Goal: Information Seeking & Learning: Stay updated

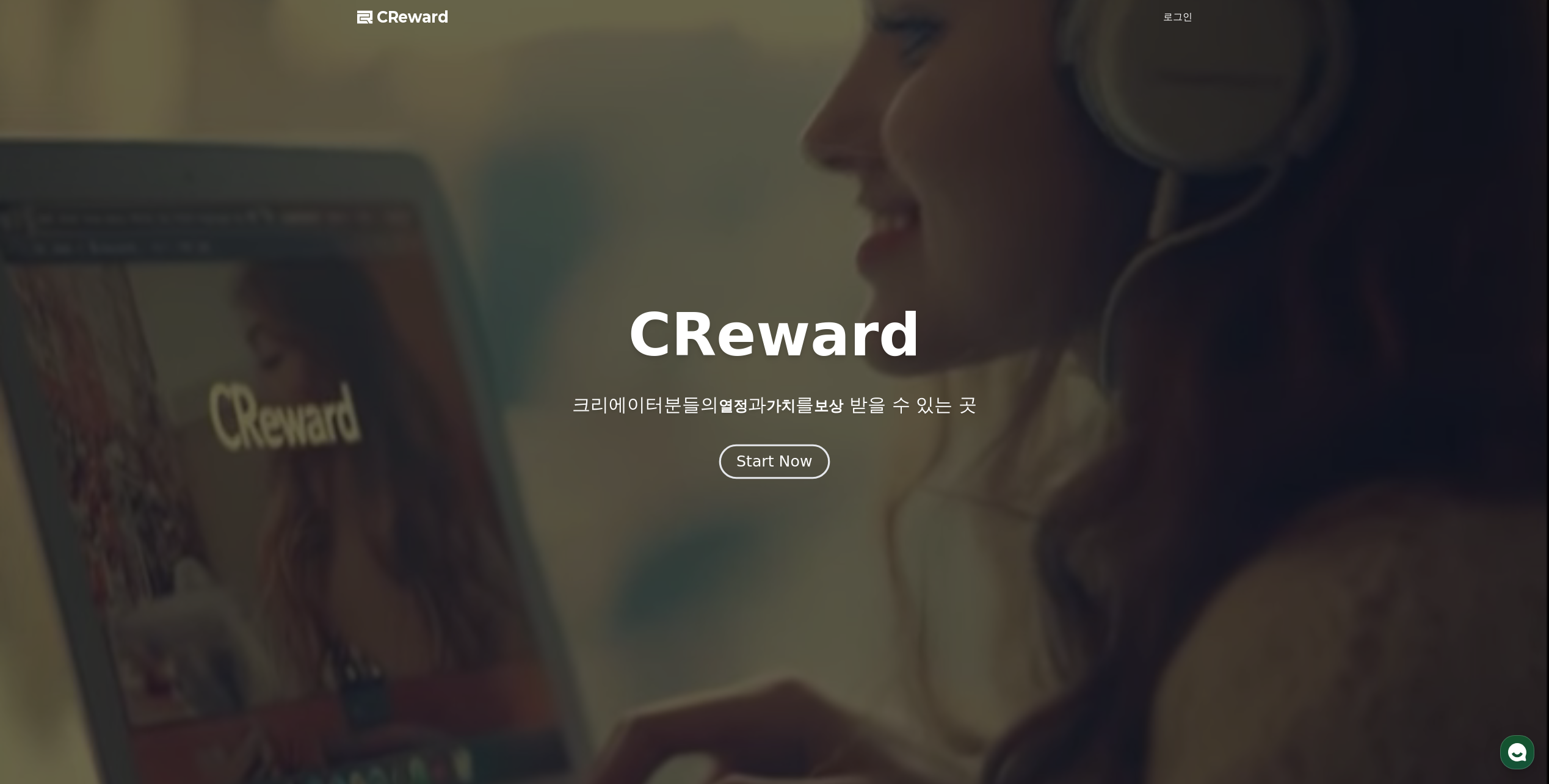
click at [773, 463] on div "Start Now" at bounding box center [774, 461] width 76 height 21
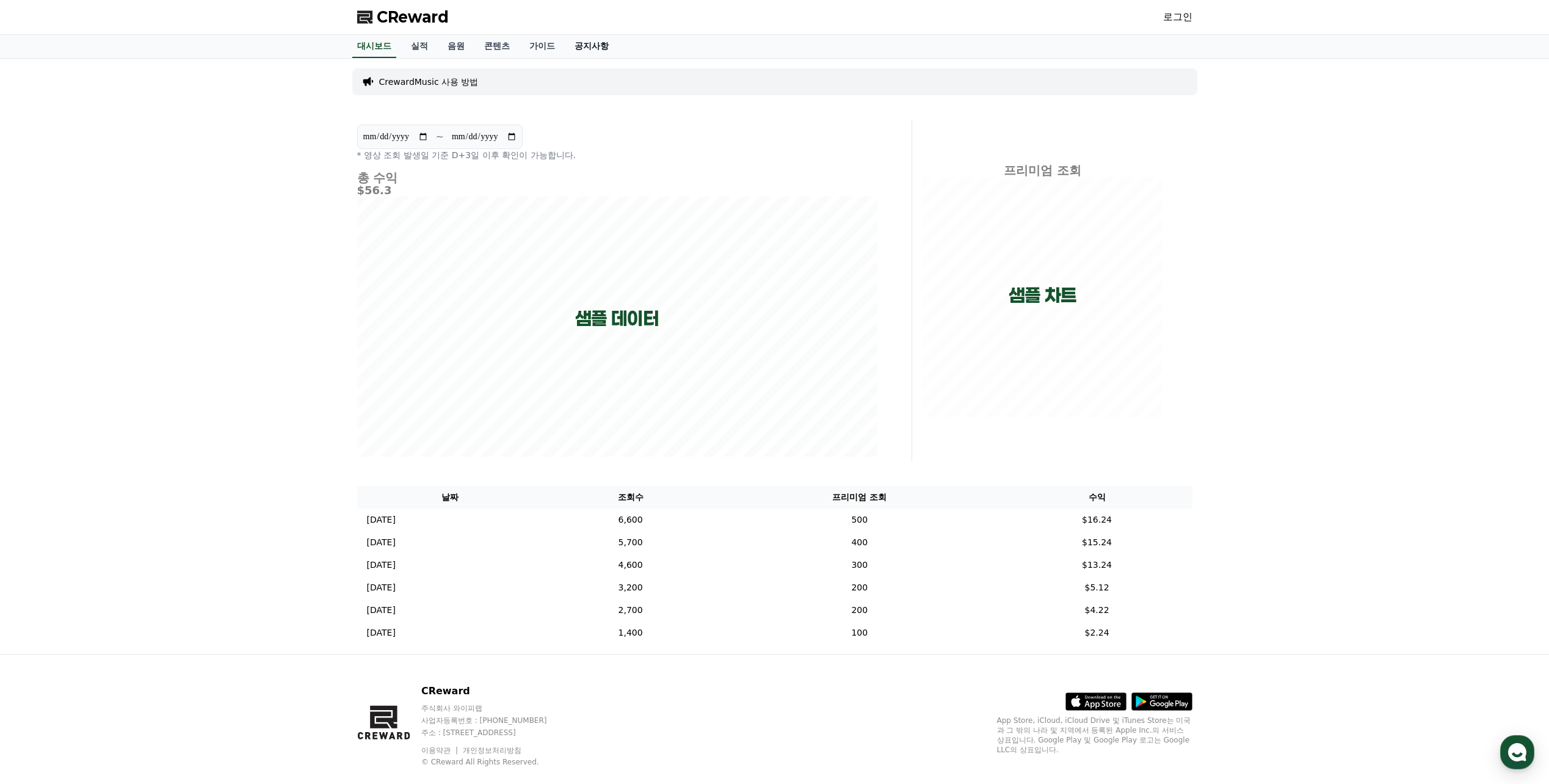
click at [590, 47] on link "공지사항" at bounding box center [591, 46] width 53 height 23
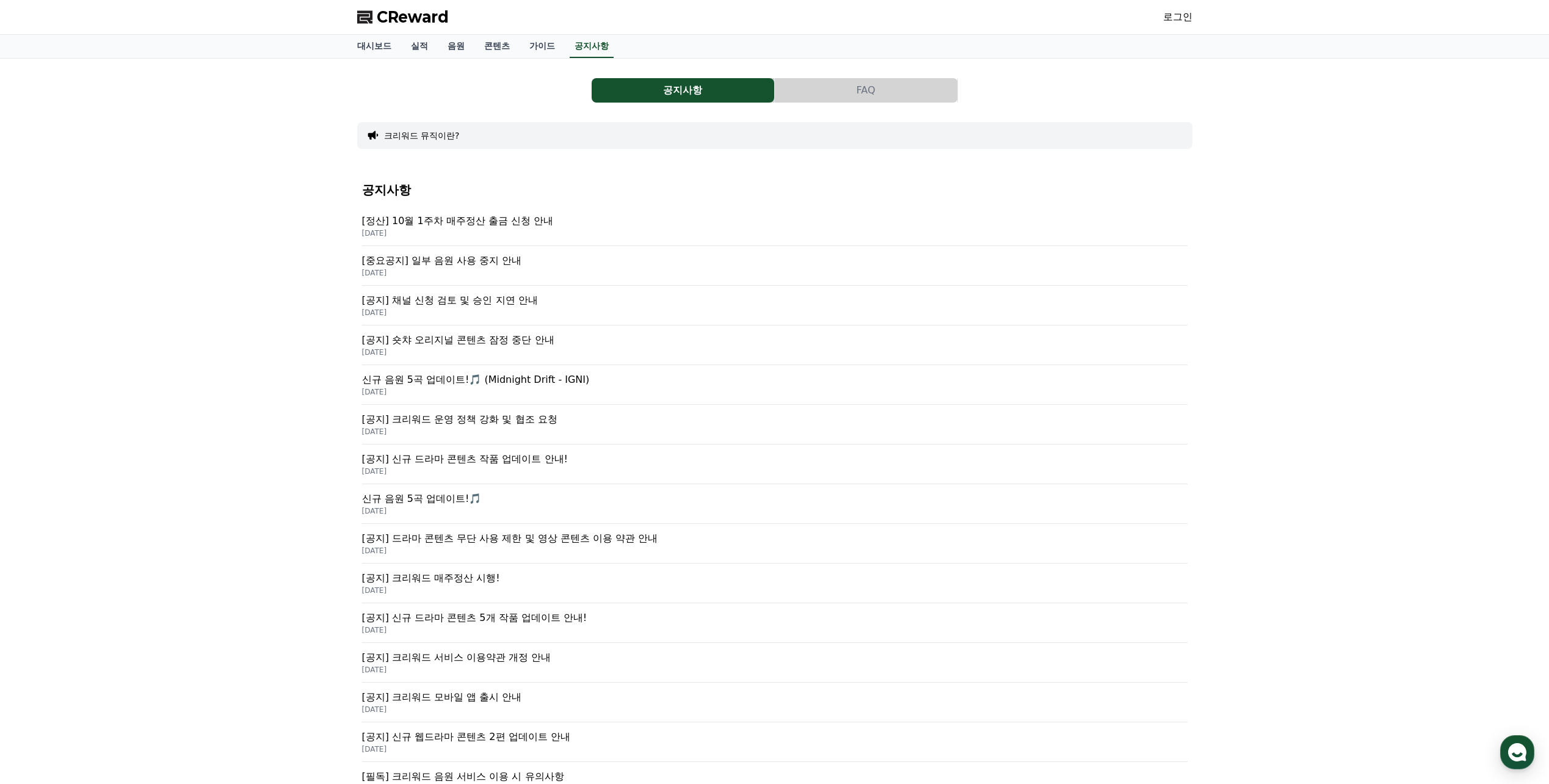
click at [513, 260] on p "[중요공지] 일부 음원 사용 중지 안내" at bounding box center [774, 260] width 826 height 14
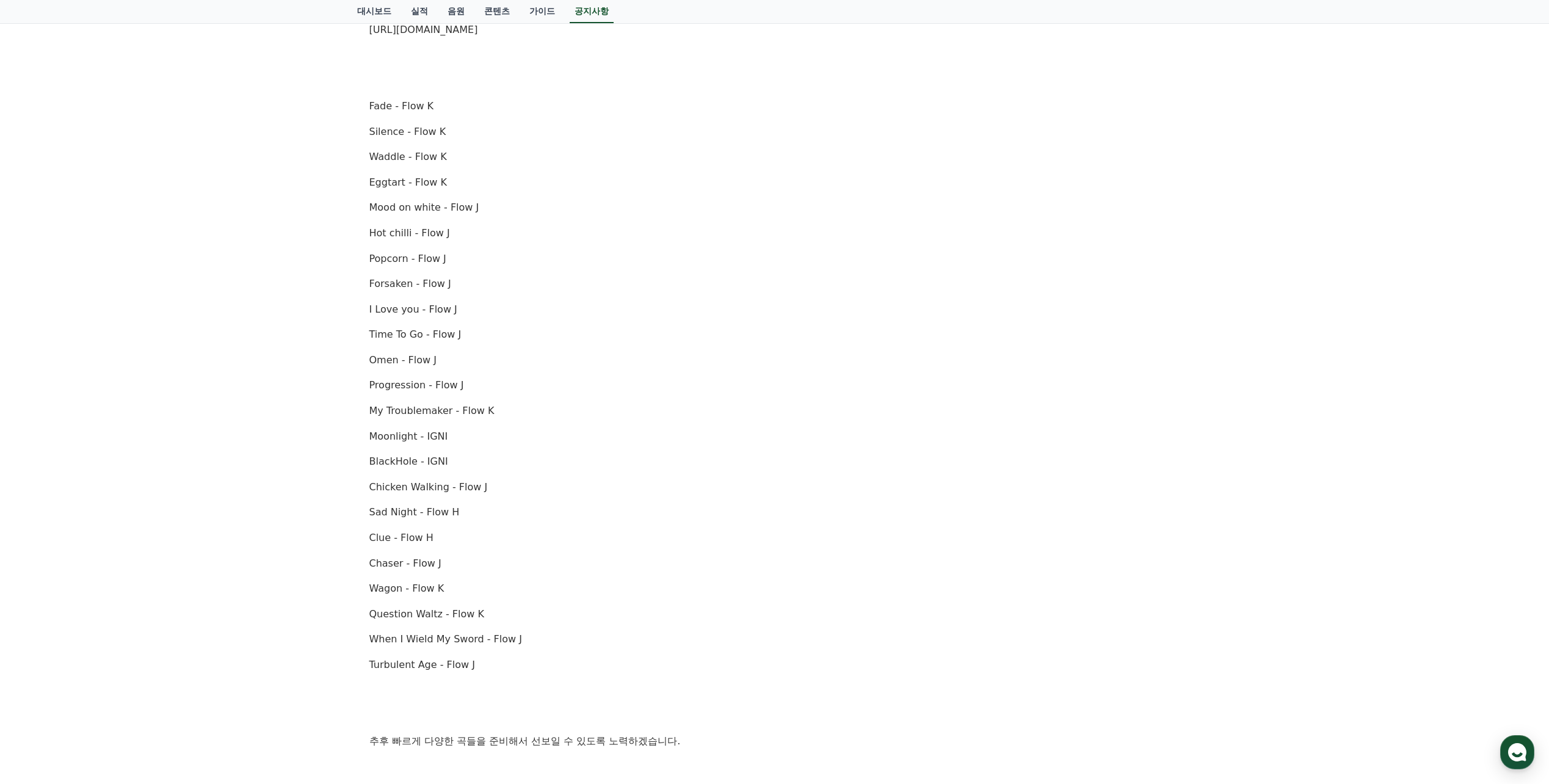
scroll to position [593, 0]
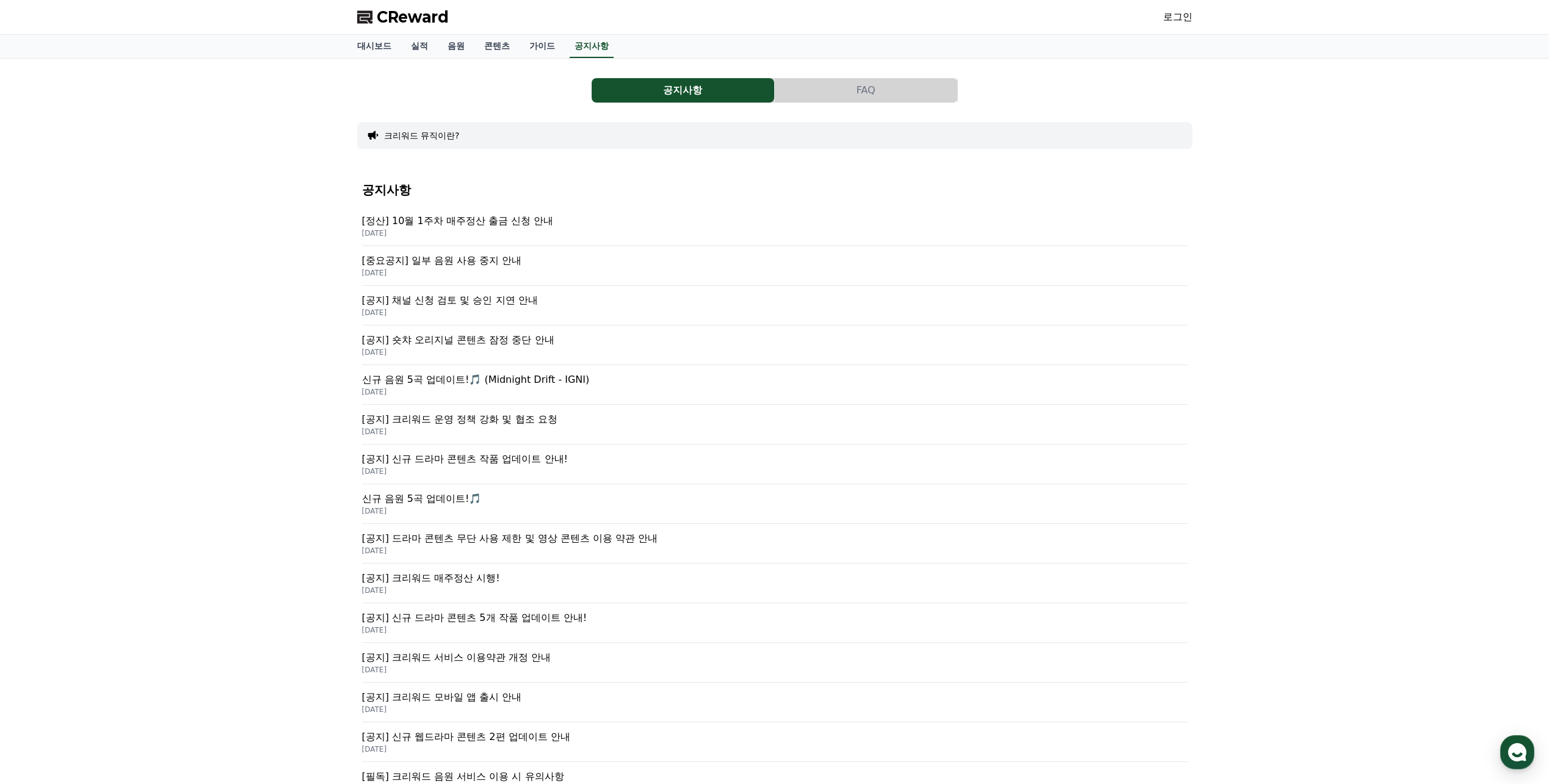
click at [539, 345] on p "[공지] 숏챠 오리지널 콘텐츠 잠정 중단 안내" at bounding box center [774, 339] width 826 height 14
click at [461, 220] on p "[정산] 10월 1주차 매주정산 출금 신청 안내" at bounding box center [774, 220] width 826 height 14
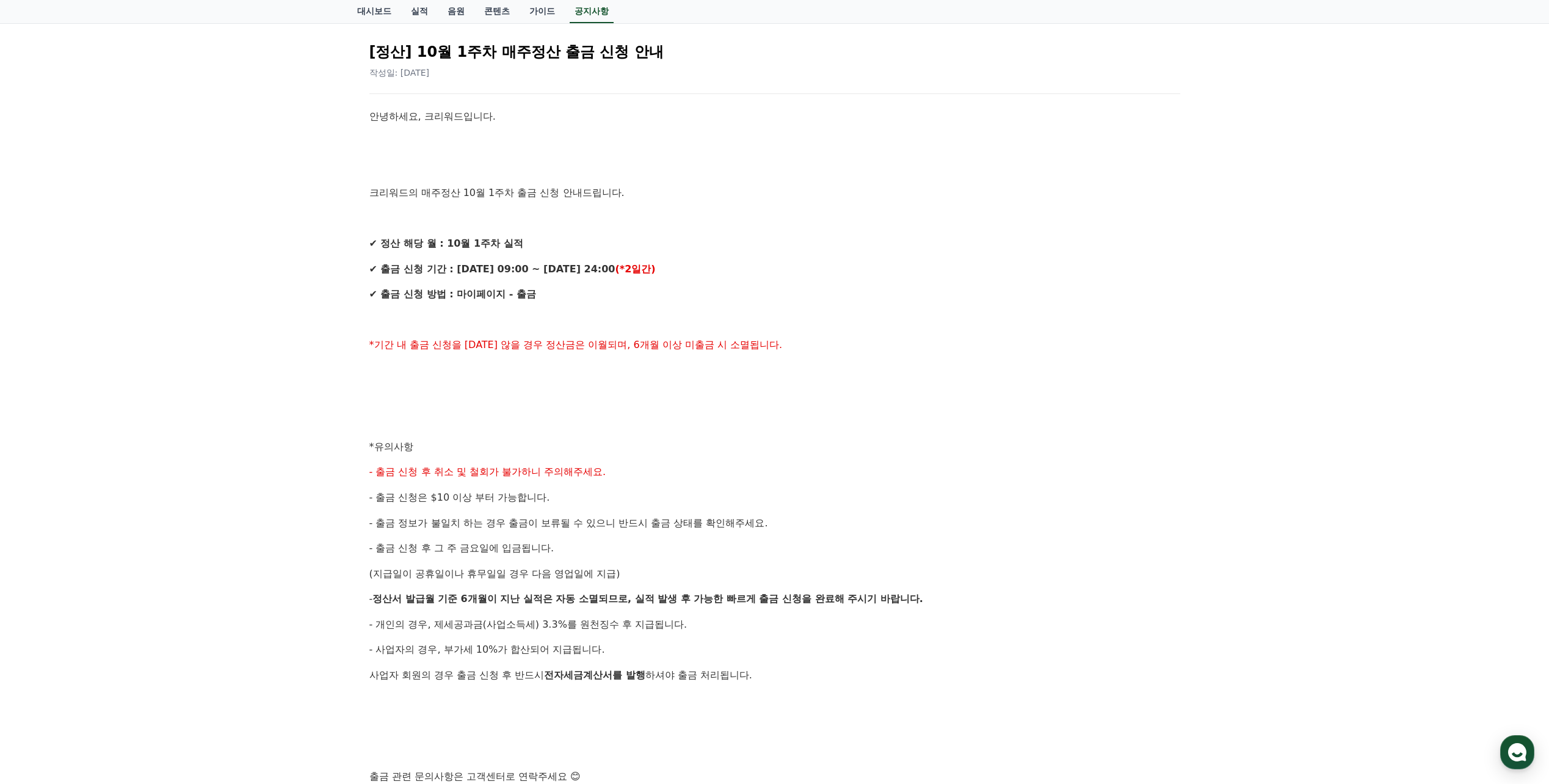
scroll to position [339, 0]
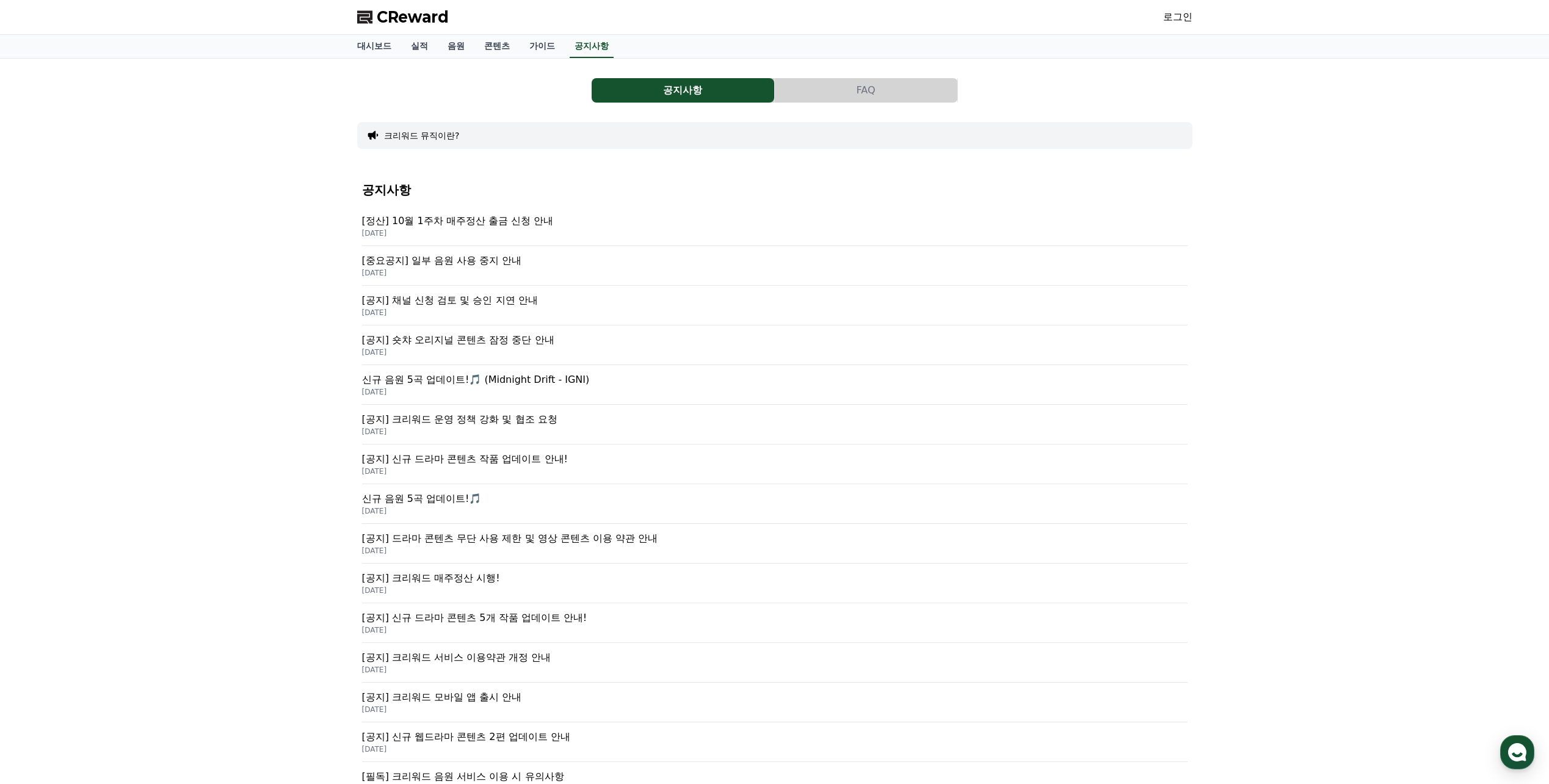
click at [493, 265] on p "[중요공지] 일부 음원 사용 중지 안내" at bounding box center [774, 260] width 826 height 14
click at [495, 308] on p "[DATE]" at bounding box center [774, 312] width 826 height 10
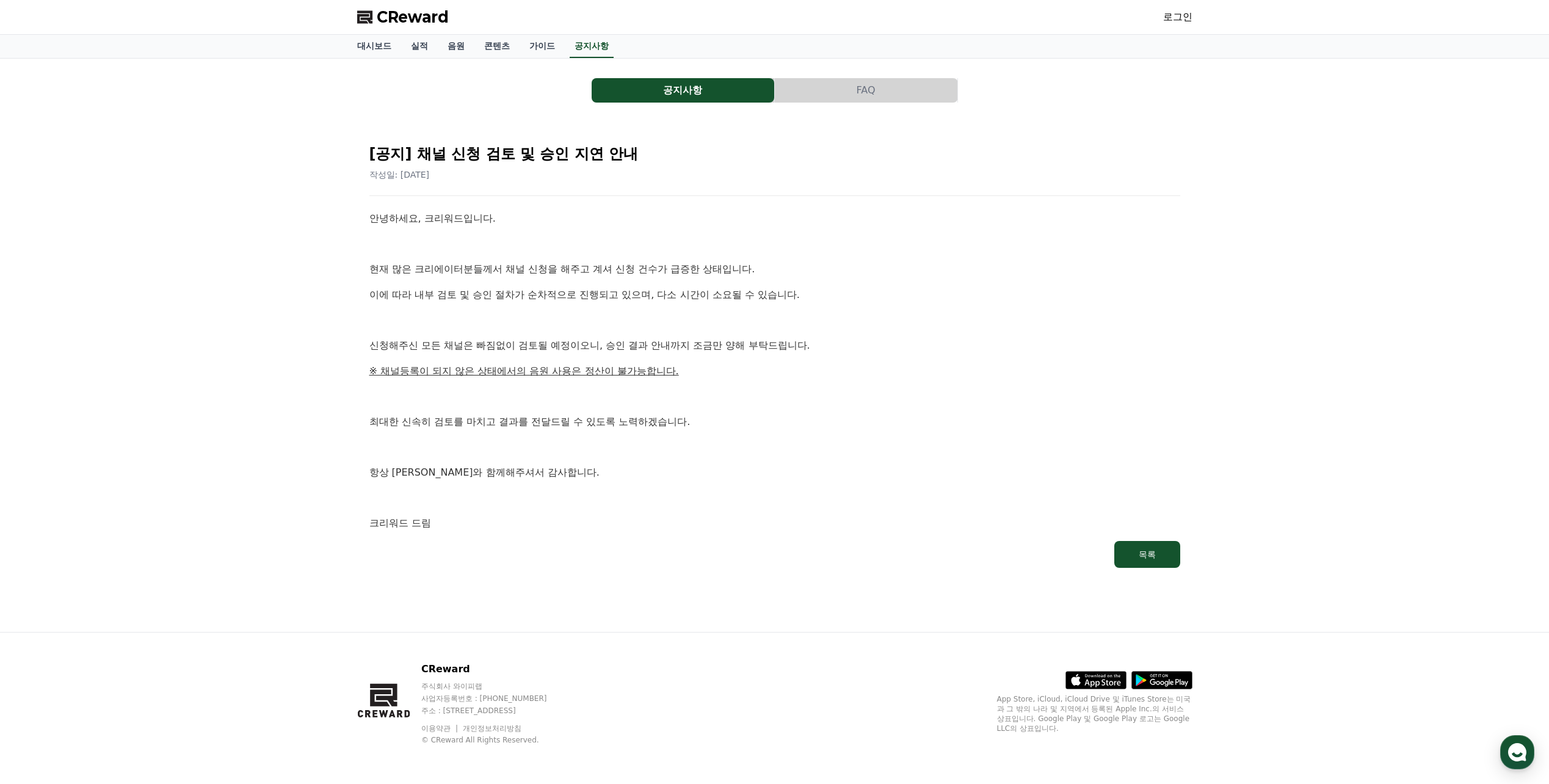
click at [453, 34] on div "CReward 로그인" at bounding box center [775, 17] width 855 height 34
click at [455, 44] on link "음원" at bounding box center [456, 46] width 37 height 23
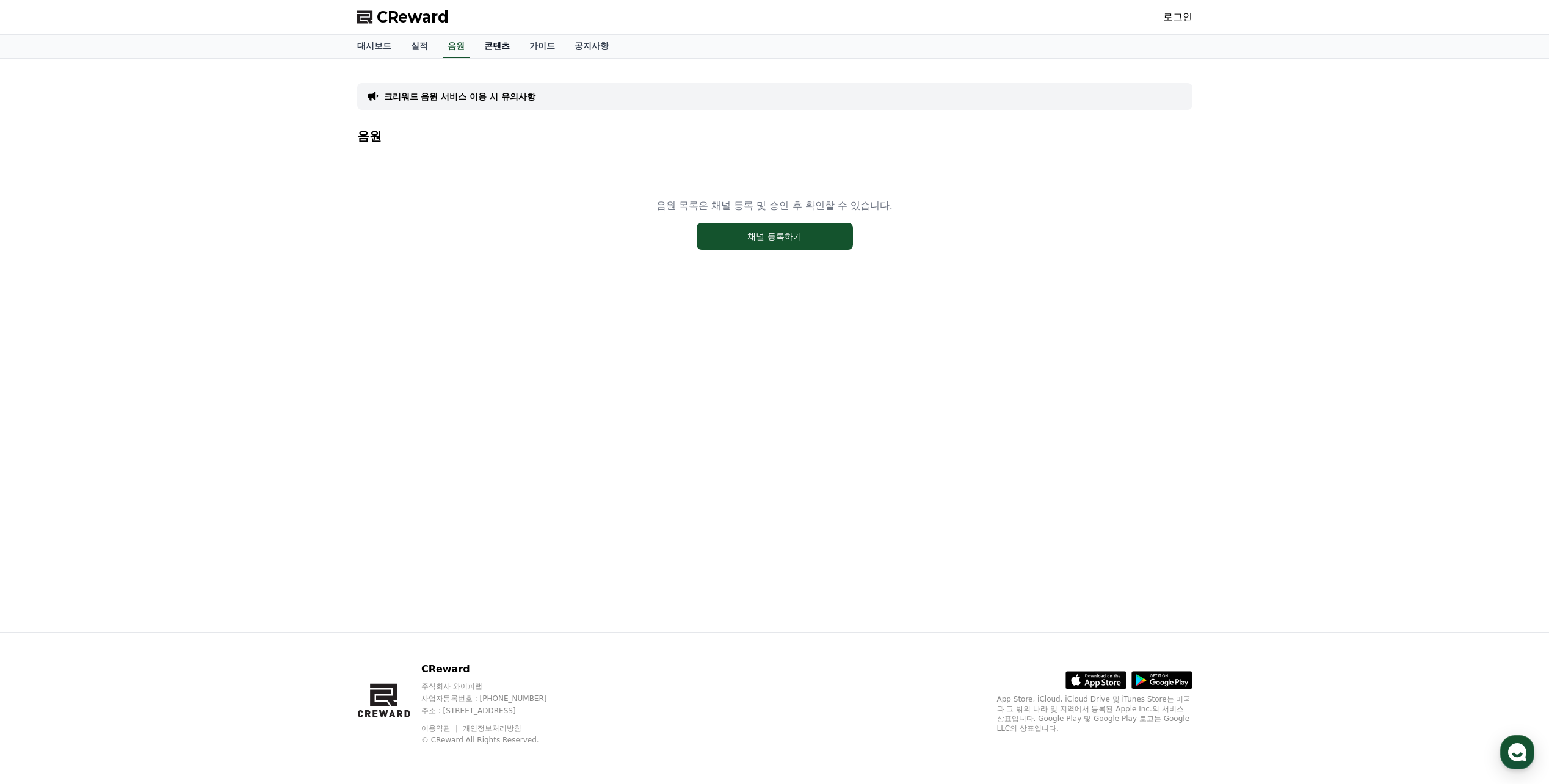
click at [493, 52] on link "콘텐츠" at bounding box center [497, 46] width 45 height 23
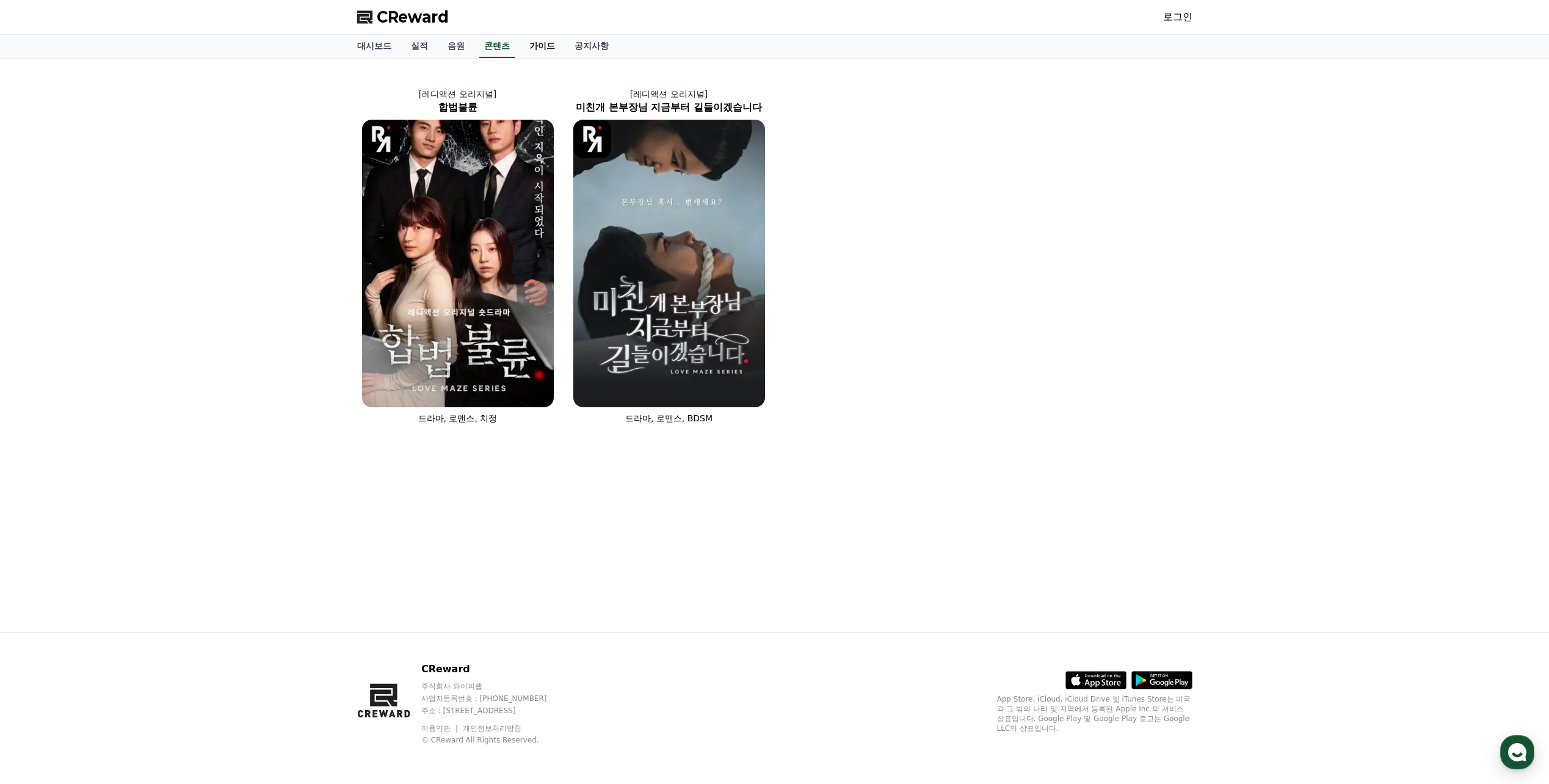
click at [543, 49] on link "가이드" at bounding box center [542, 46] width 45 height 23
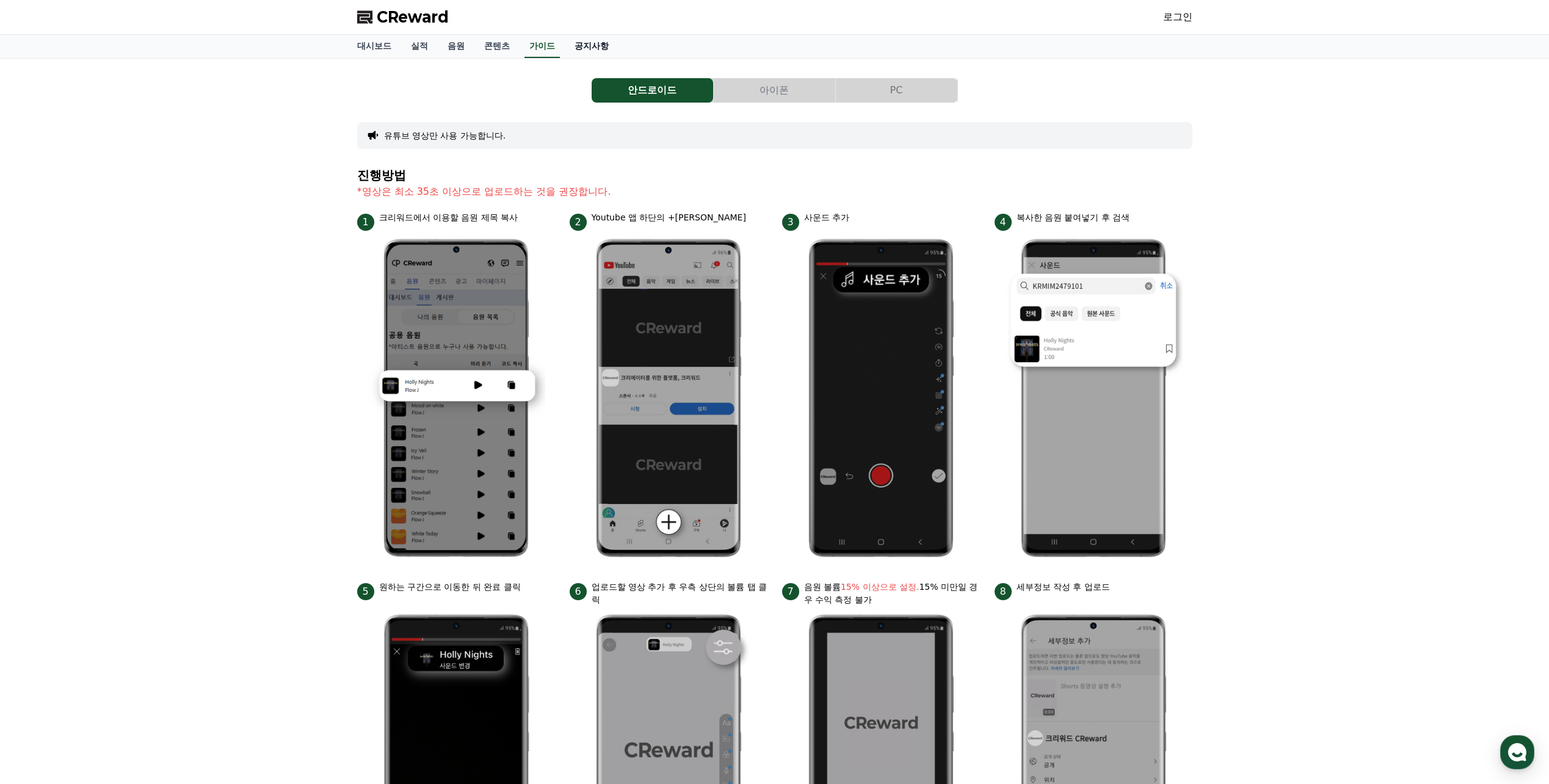
click at [587, 47] on link "공지사항" at bounding box center [591, 46] width 53 height 23
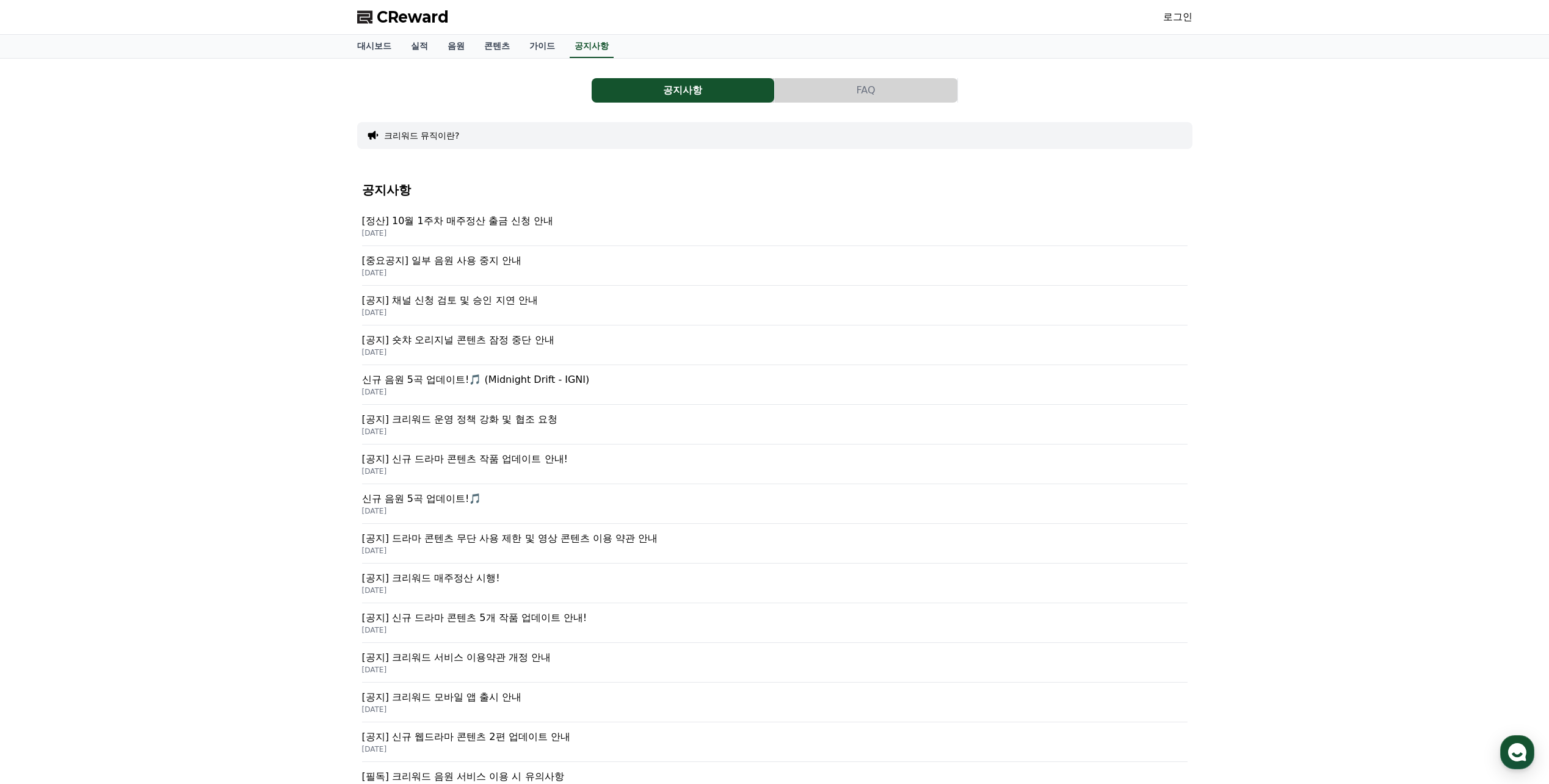
click at [539, 345] on p "[공지] 숏챠 오리지널 콘텐츠 잠정 중단 안내" at bounding box center [774, 339] width 826 height 14
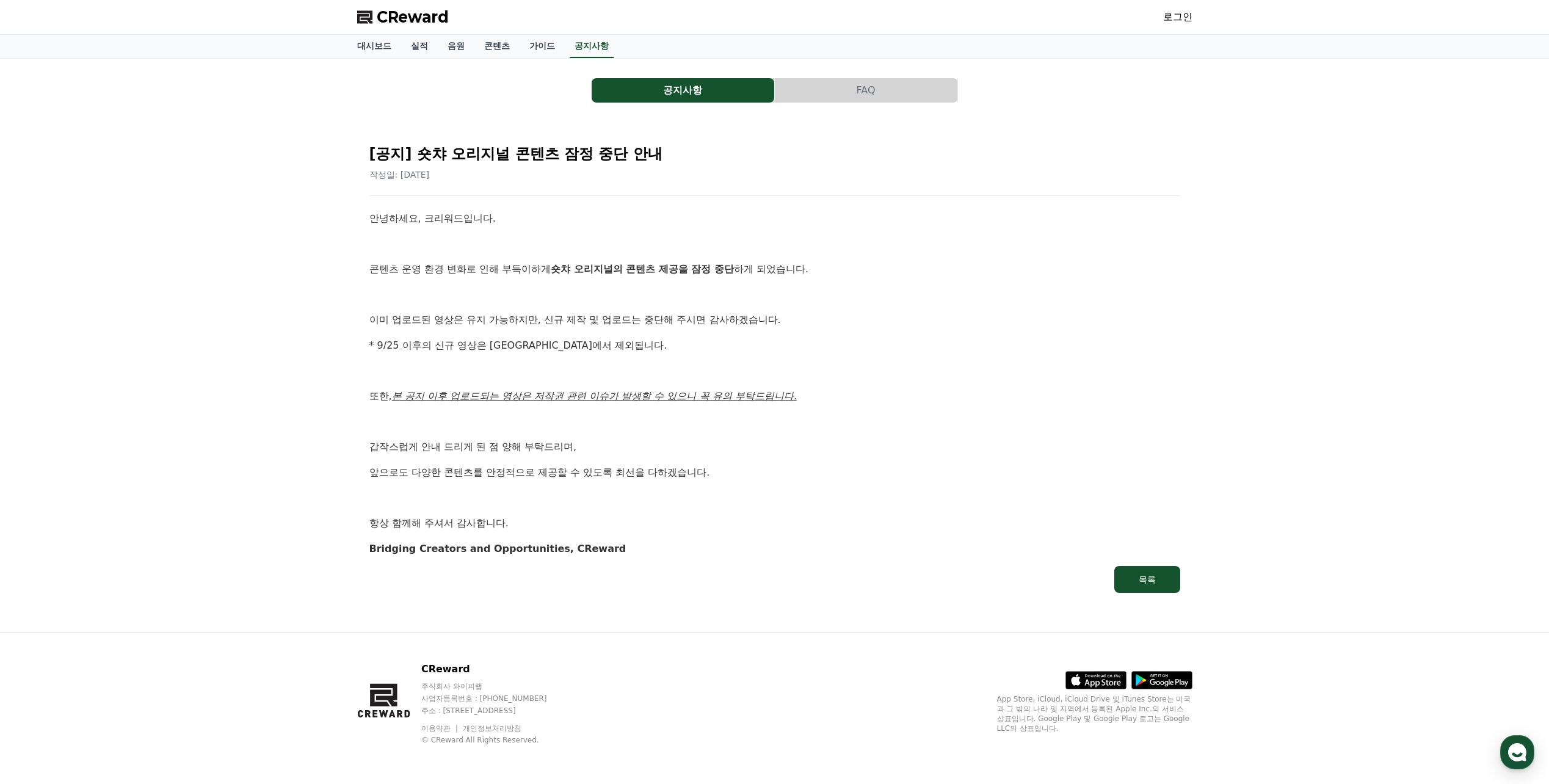
drag, startPoint x: 840, startPoint y: 373, endPoint x: 773, endPoint y: 373, distance: 67.0
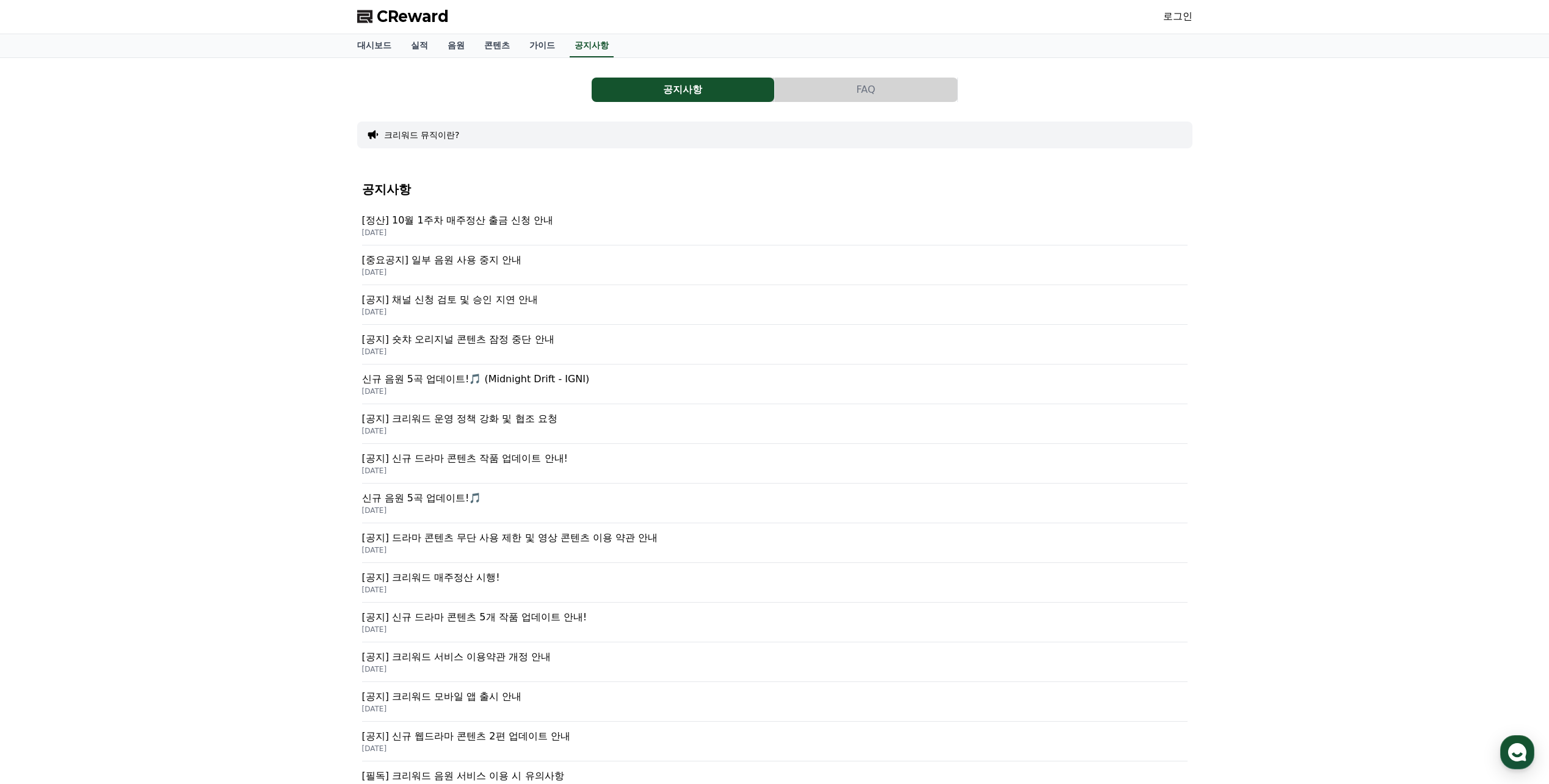
scroll to position [234, 0]
